Goal: Book appointment/travel/reservation

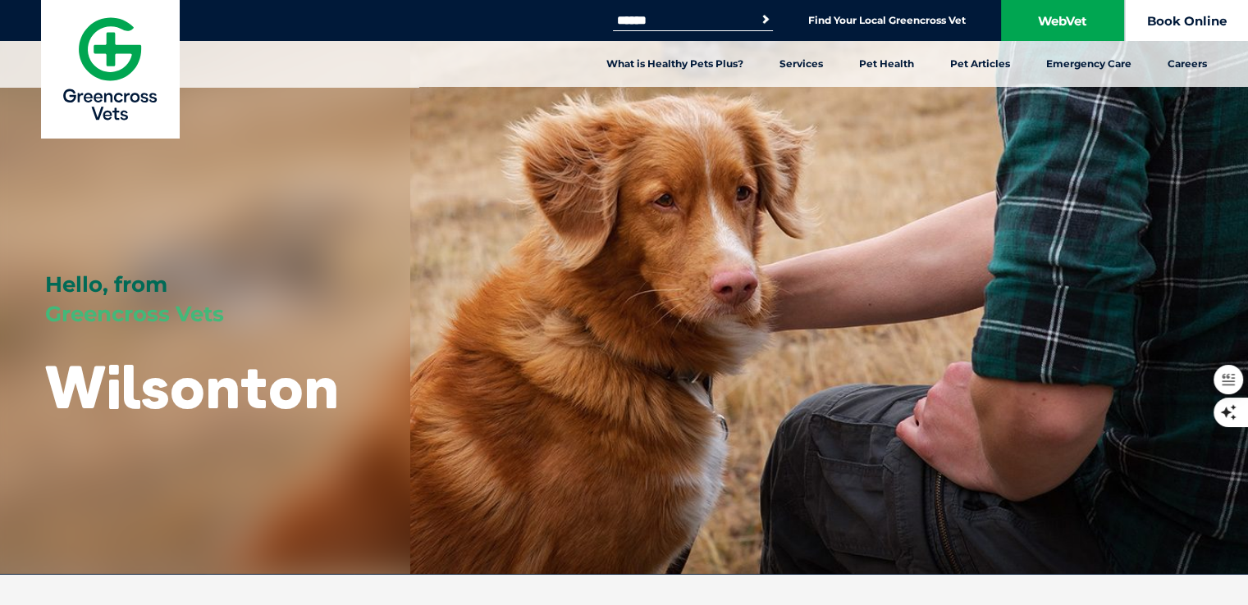
click at [1177, 21] on link "Book Online" at bounding box center [1186, 20] width 123 height 41
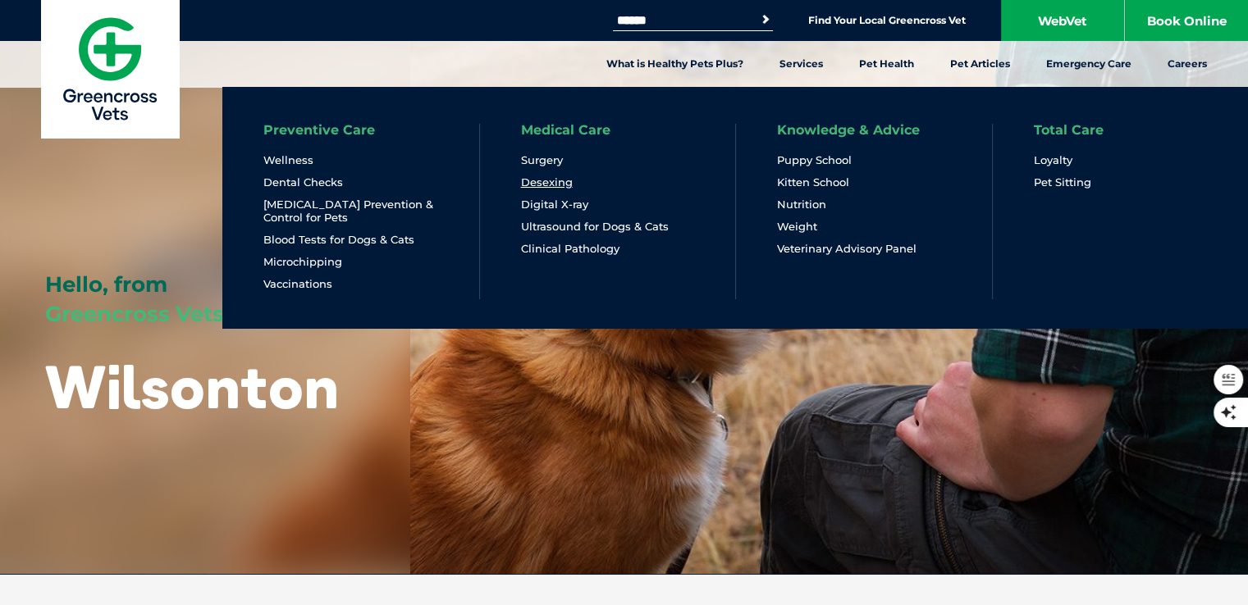
click at [552, 182] on link "Desexing" at bounding box center [547, 183] width 52 height 14
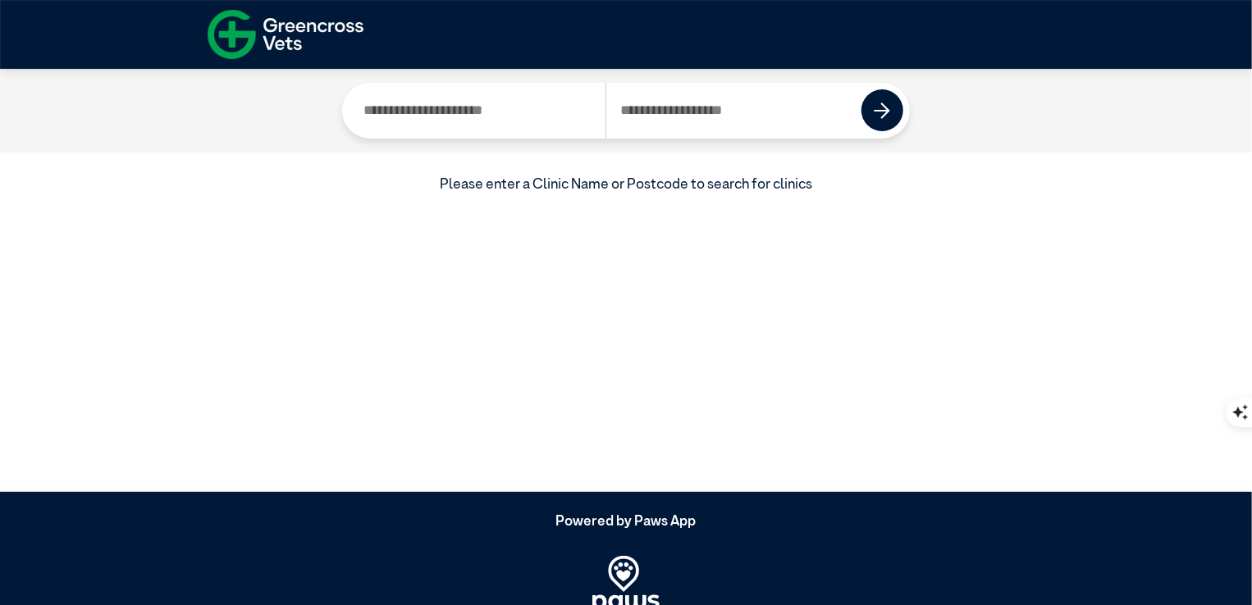
click at [663, 118] on input "Search by Postcode" at bounding box center [733, 111] width 257 height 56
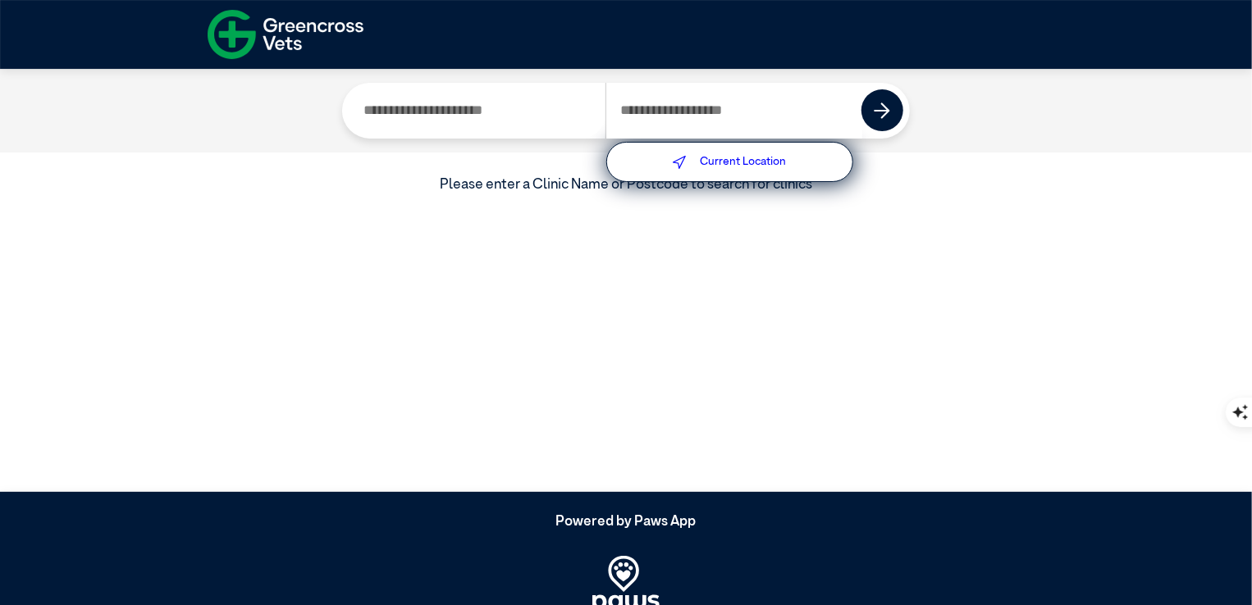
click at [715, 169] on div "Current Location" at bounding box center [729, 162] width 247 height 41
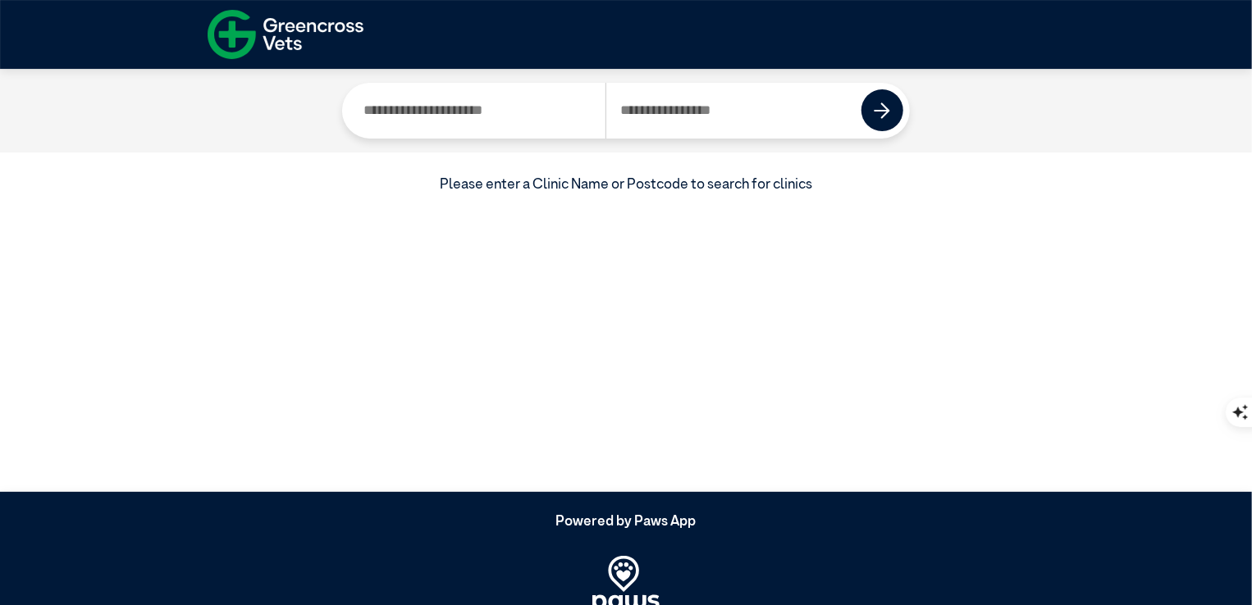
click at [710, 119] on input "Search by Postcode" at bounding box center [733, 111] width 257 height 56
type input "****"
click at [881, 113] on img at bounding box center [882, 111] width 16 height 16
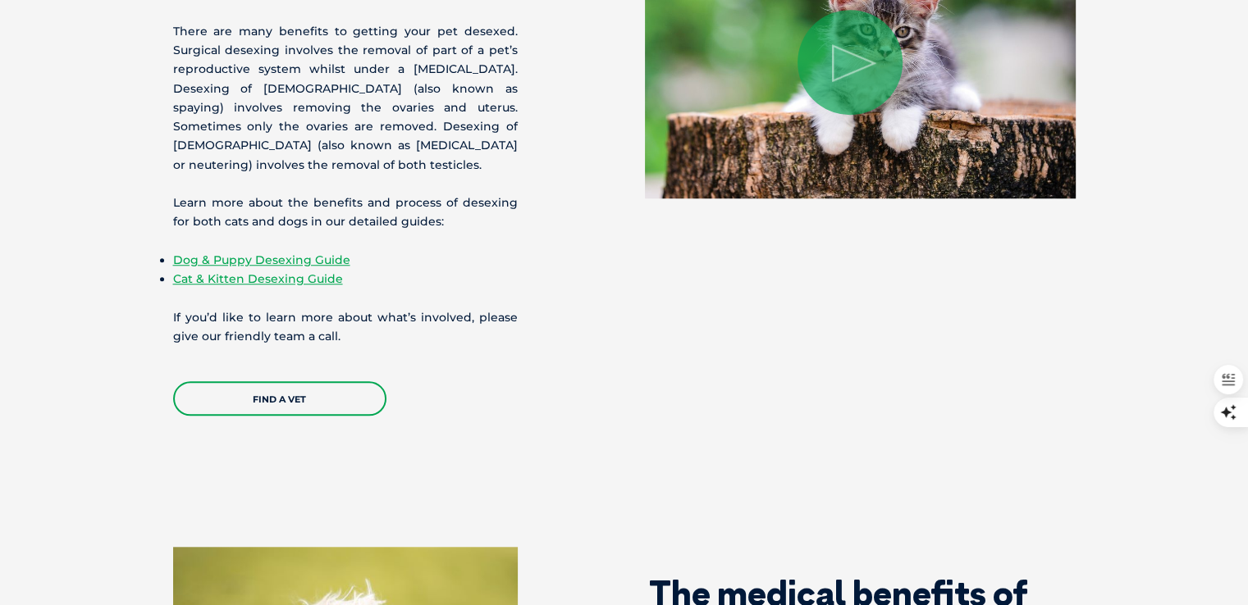
scroll to position [1394, 0]
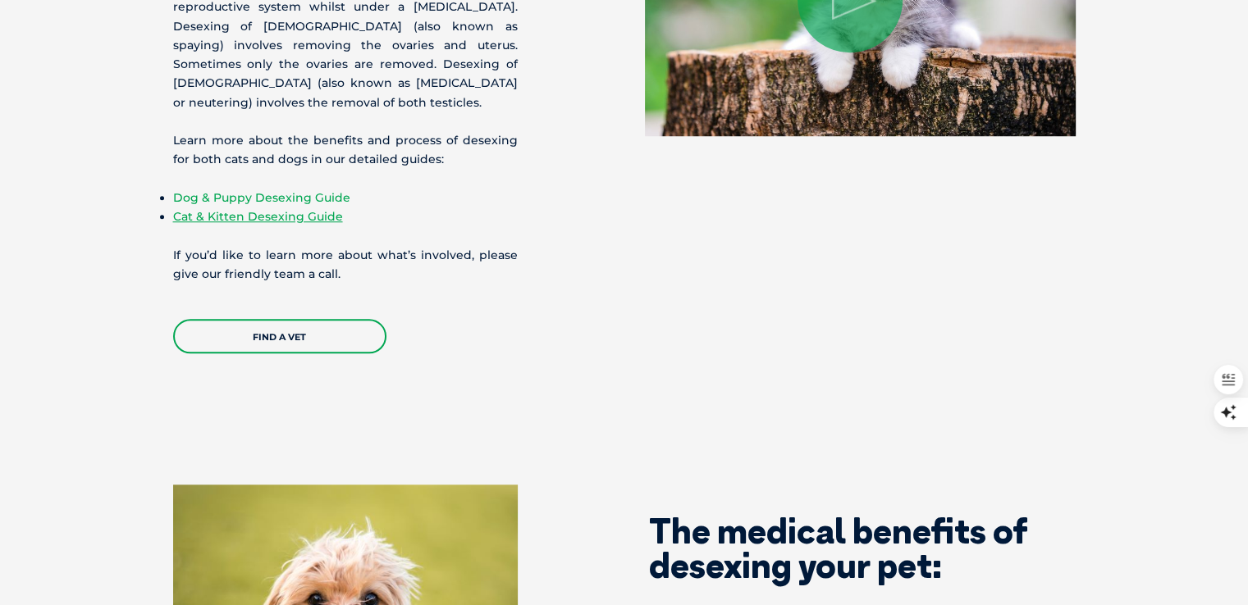
click at [226, 201] on link "Dog & Puppy Desexing Guide" at bounding box center [261, 197] width 177 height 15
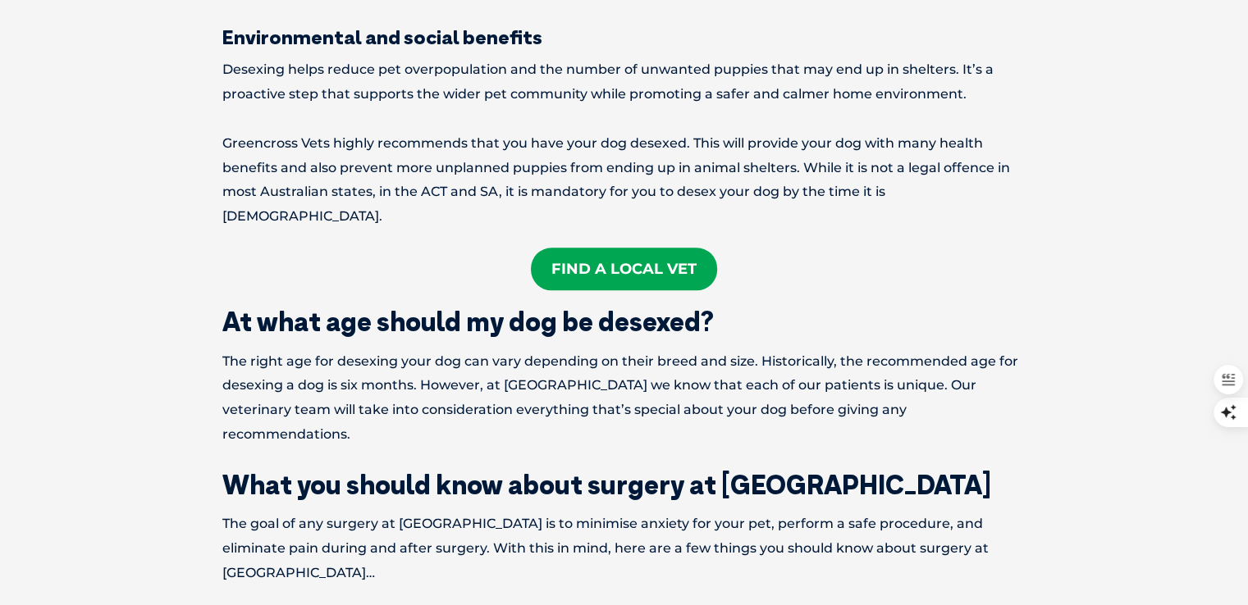
scroll to position [1476, 0]
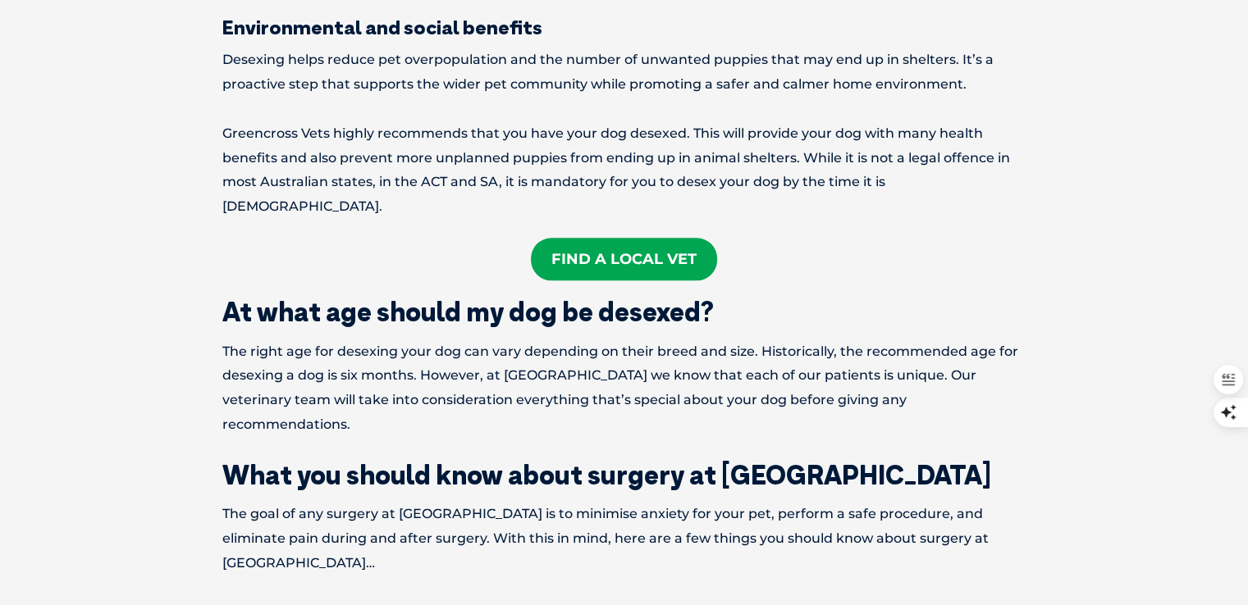
click at [637, 238] on link "Find A Local Vet" at bounding box center [624, 259] width 186 height 43
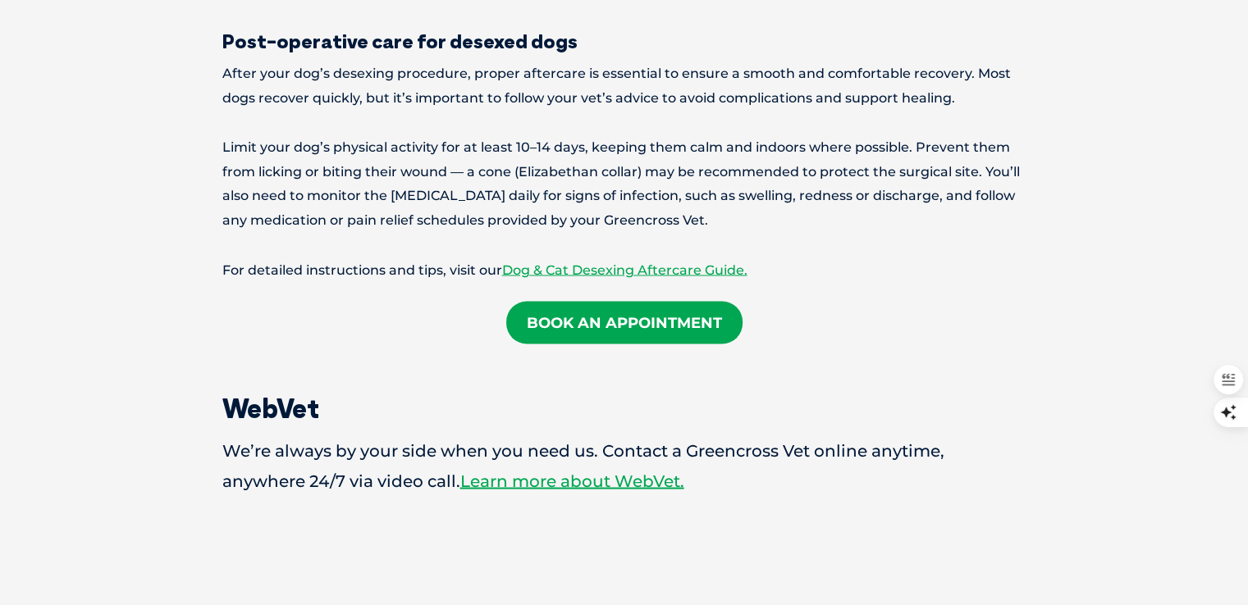
scroll to position [2871, 0]
click at [545, 300] on link "Book an Appointment" at bounding box center [624, 321] width 236 height 43
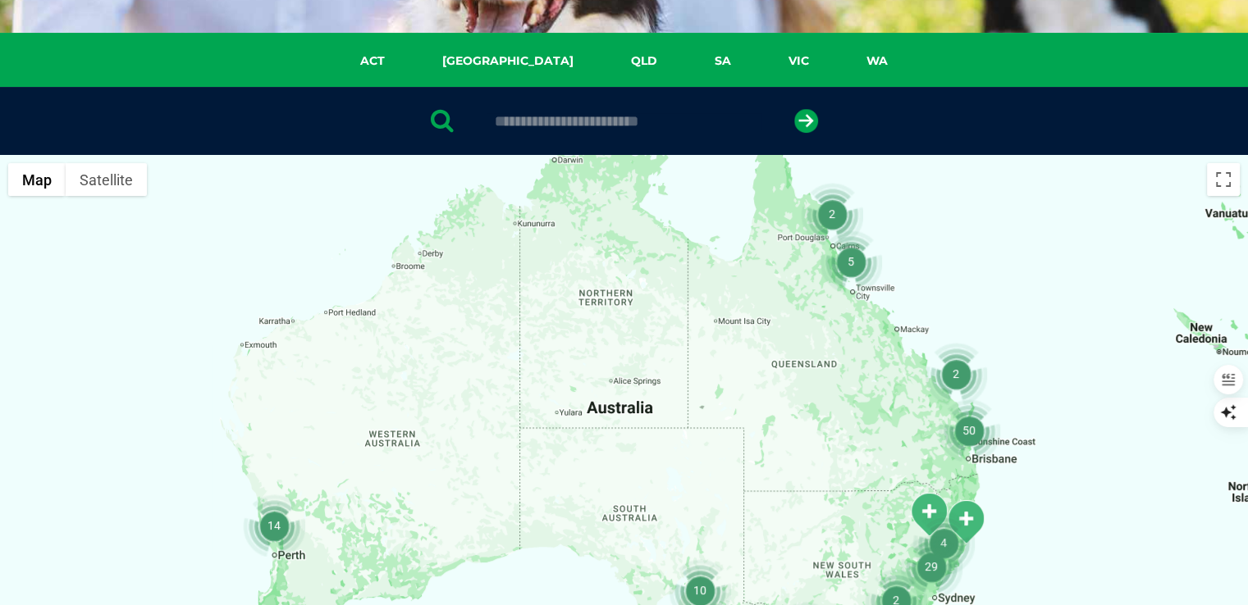
click at [951, 372] on img "2" at bounding box center [955, 374] width 62 height 62
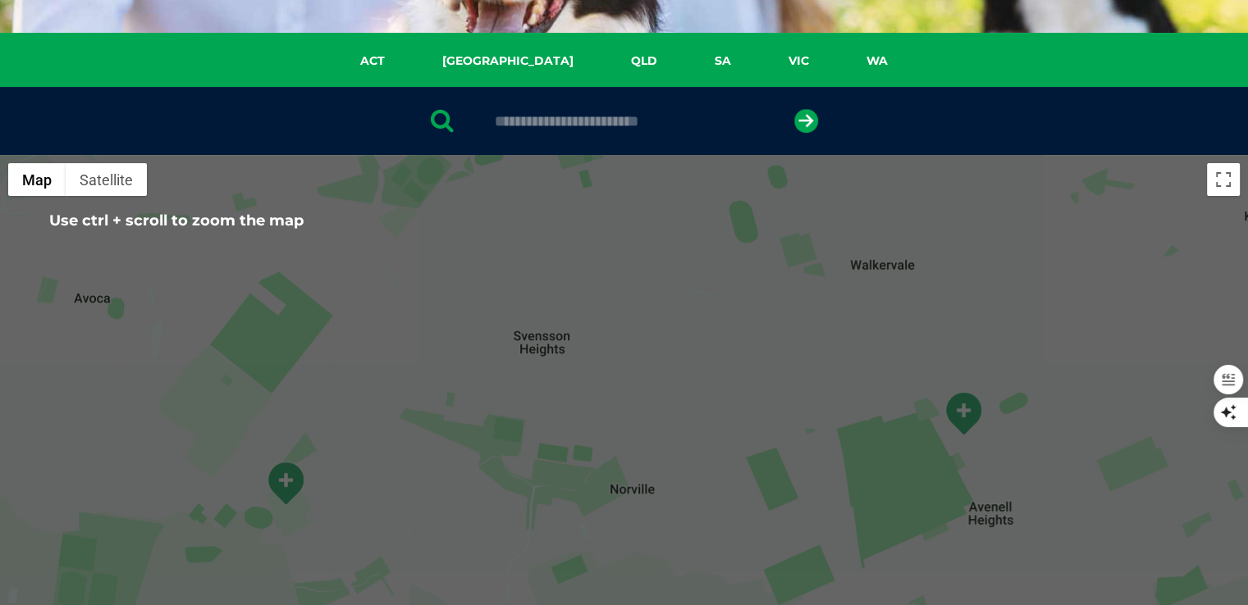
scroll to position [328, 0]
